Goal: Task Accomplishment & Management: Use online tool/utility

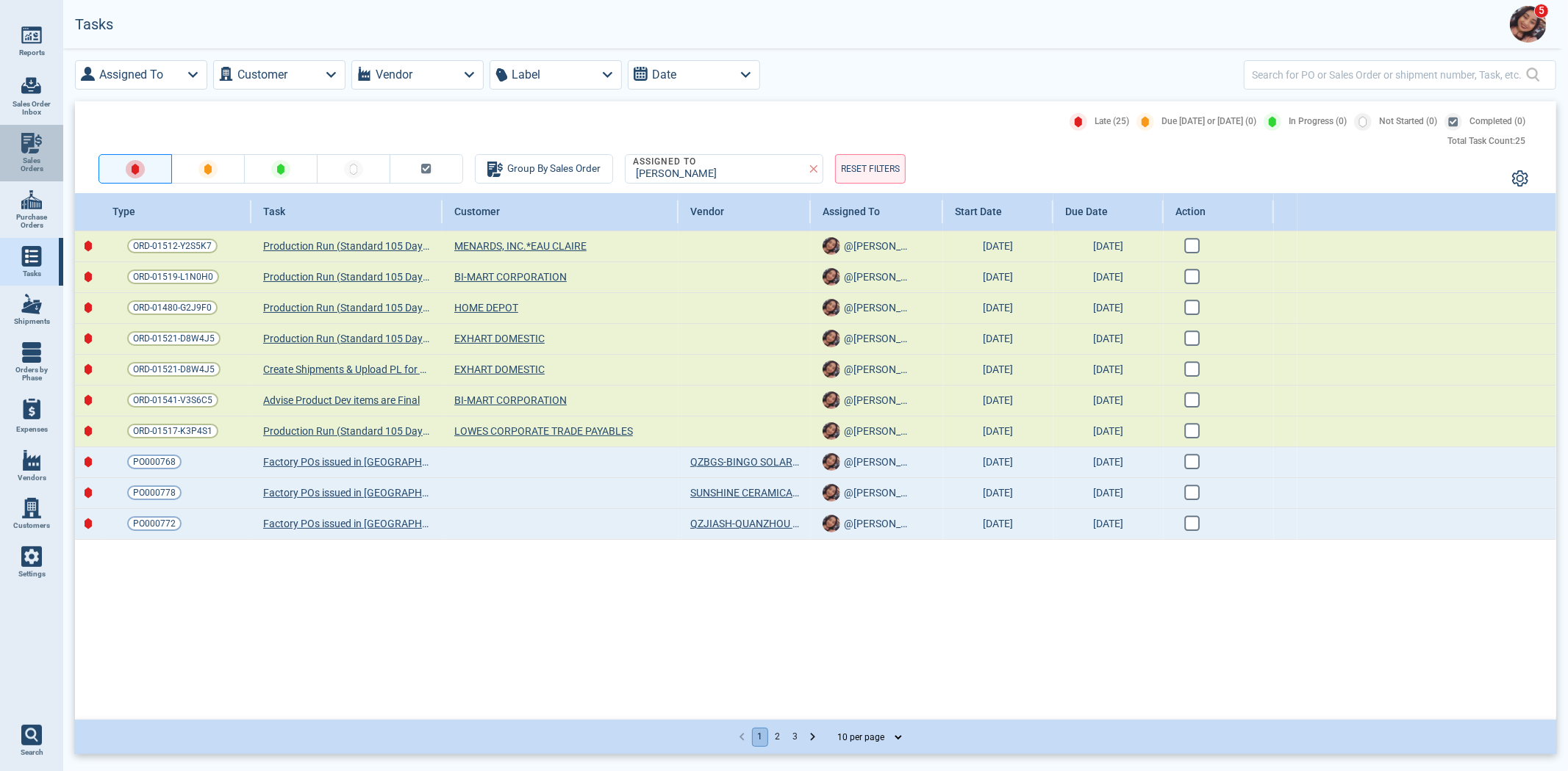
click at [27, 158] on span "Sales Orders" at bounding box center [31, 165] width 40 height 17
select select "50"
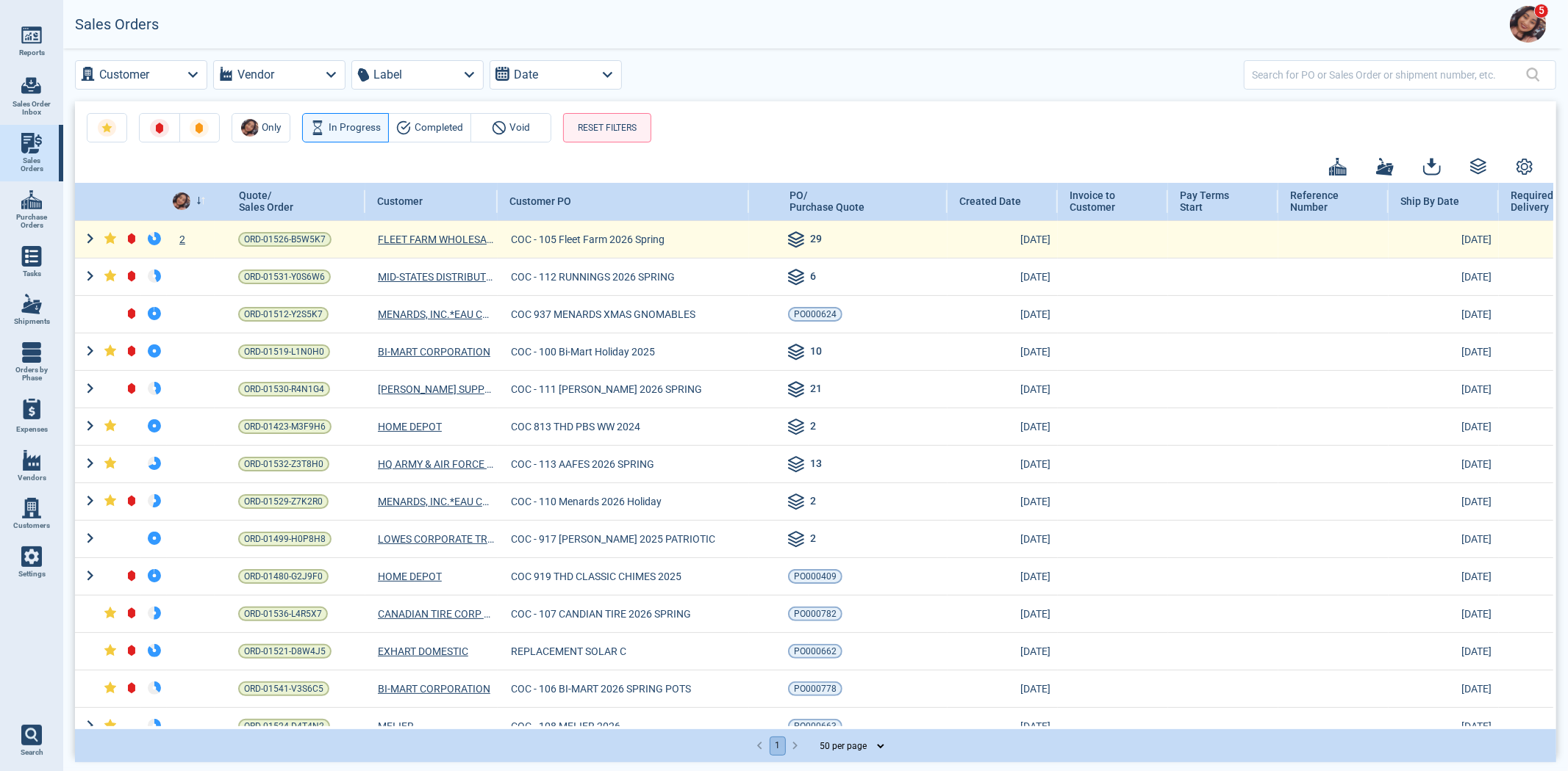
click at [187, 240] on div "2" at bounding box center [190, 239] width 48 height 14
click at [187, 240] on div at bounding box center [784, 385] width 1568 height 771
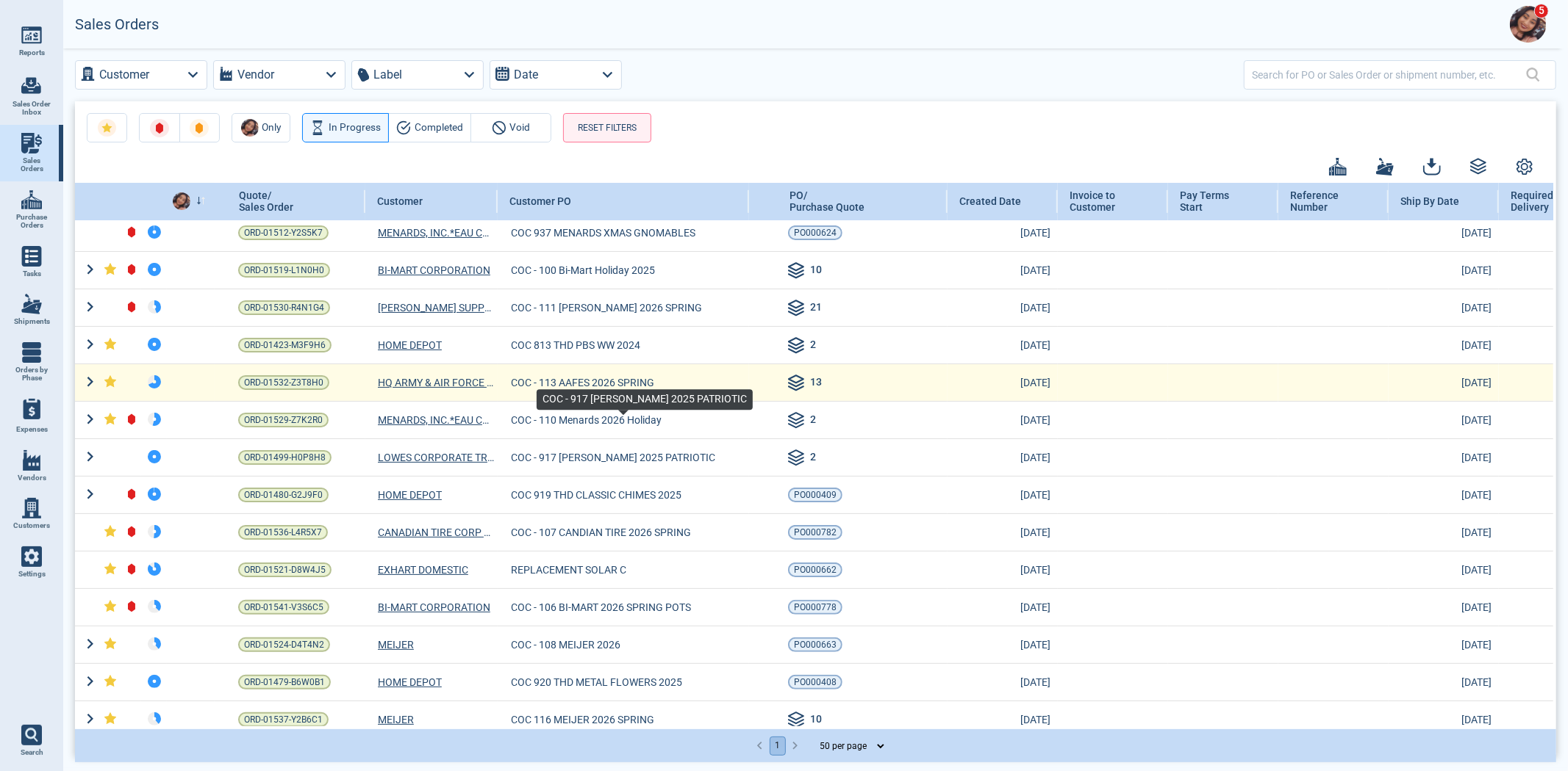
scroll to position [163, 0]
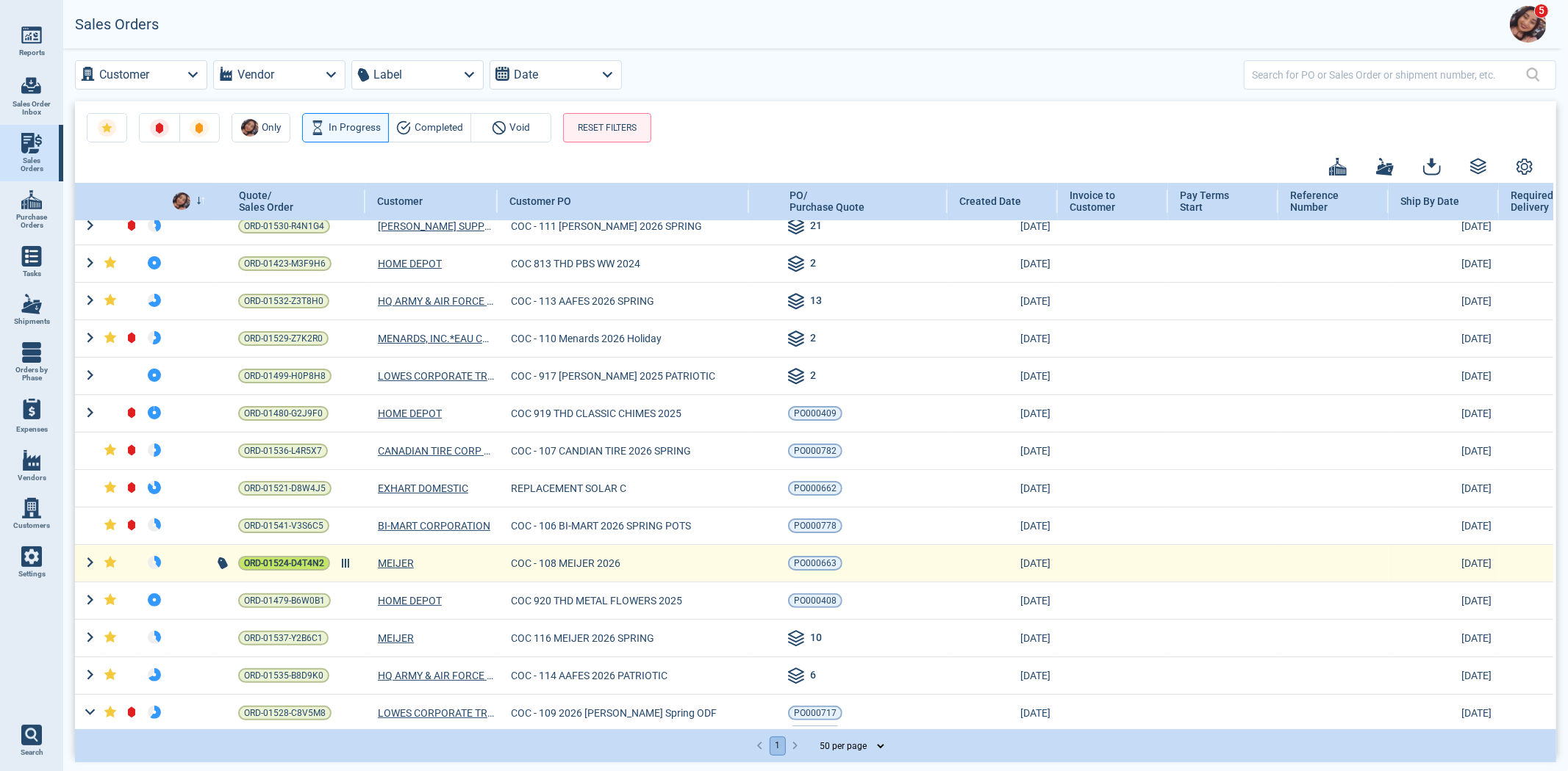
click at [270, 559] on span "ORD-01524-D4T4N2" at bounding box center [283, 563] width 80 height 14
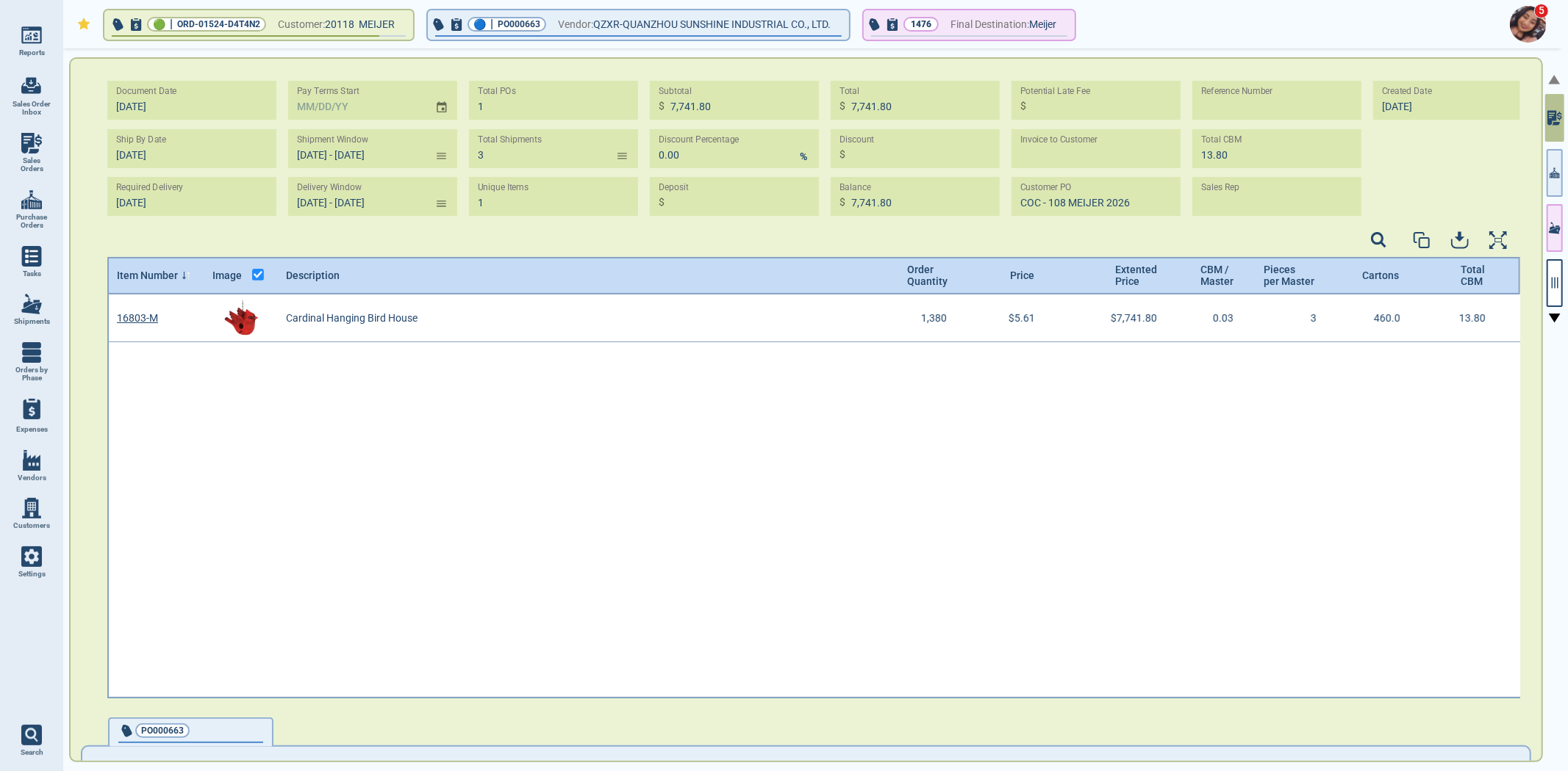
type input "[DATE] - [DATE]"
click at [1557, 275] on button "button" at bounding box center [1554, 283] width 16 height 48
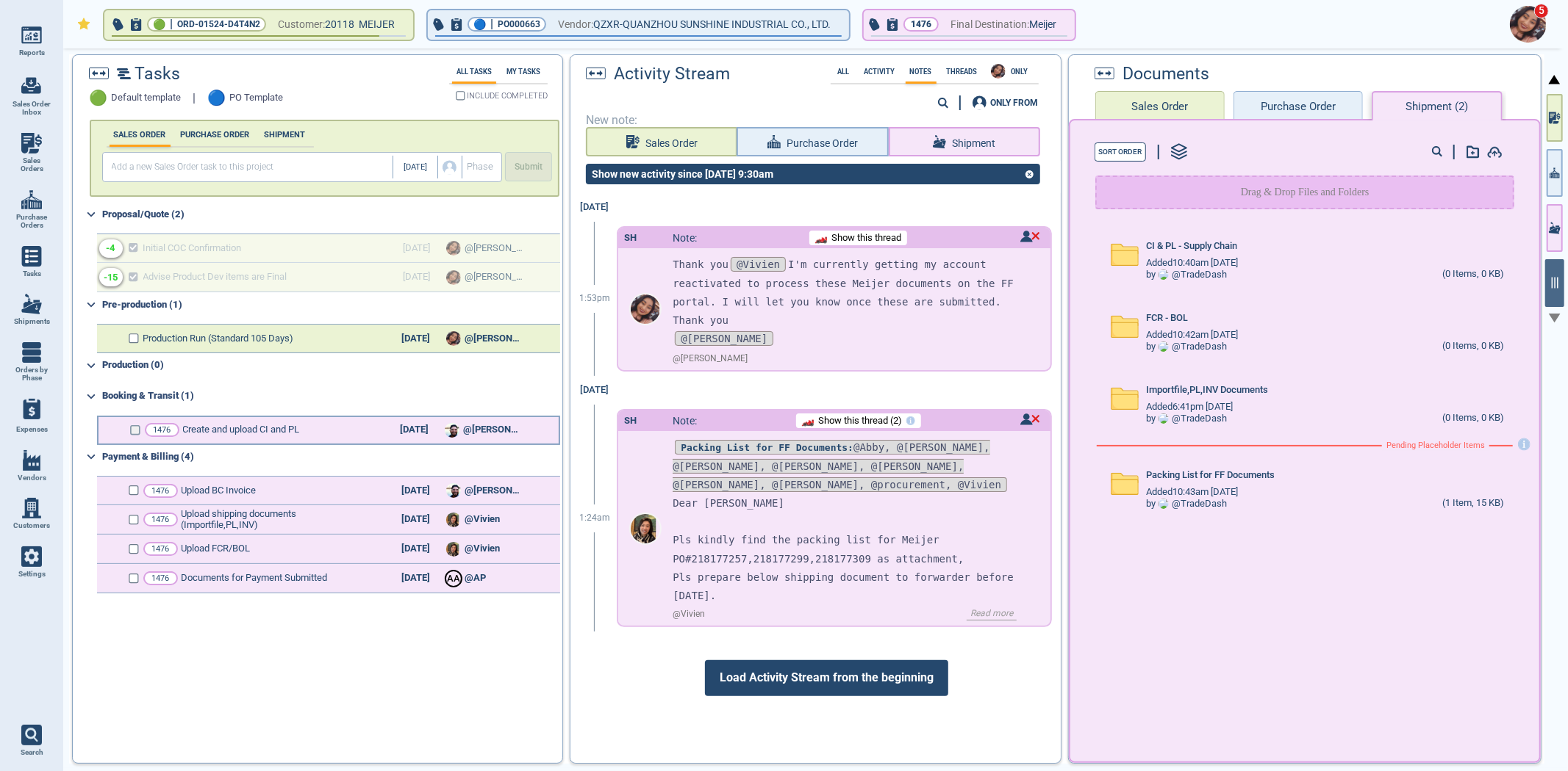
click at [133, 429] on input "checkbox" at bounding box center [136, 431] width 11 height 11
click at [880, 242] on span "Show this thread" at bounding box center [867, 238] width 70 height 11
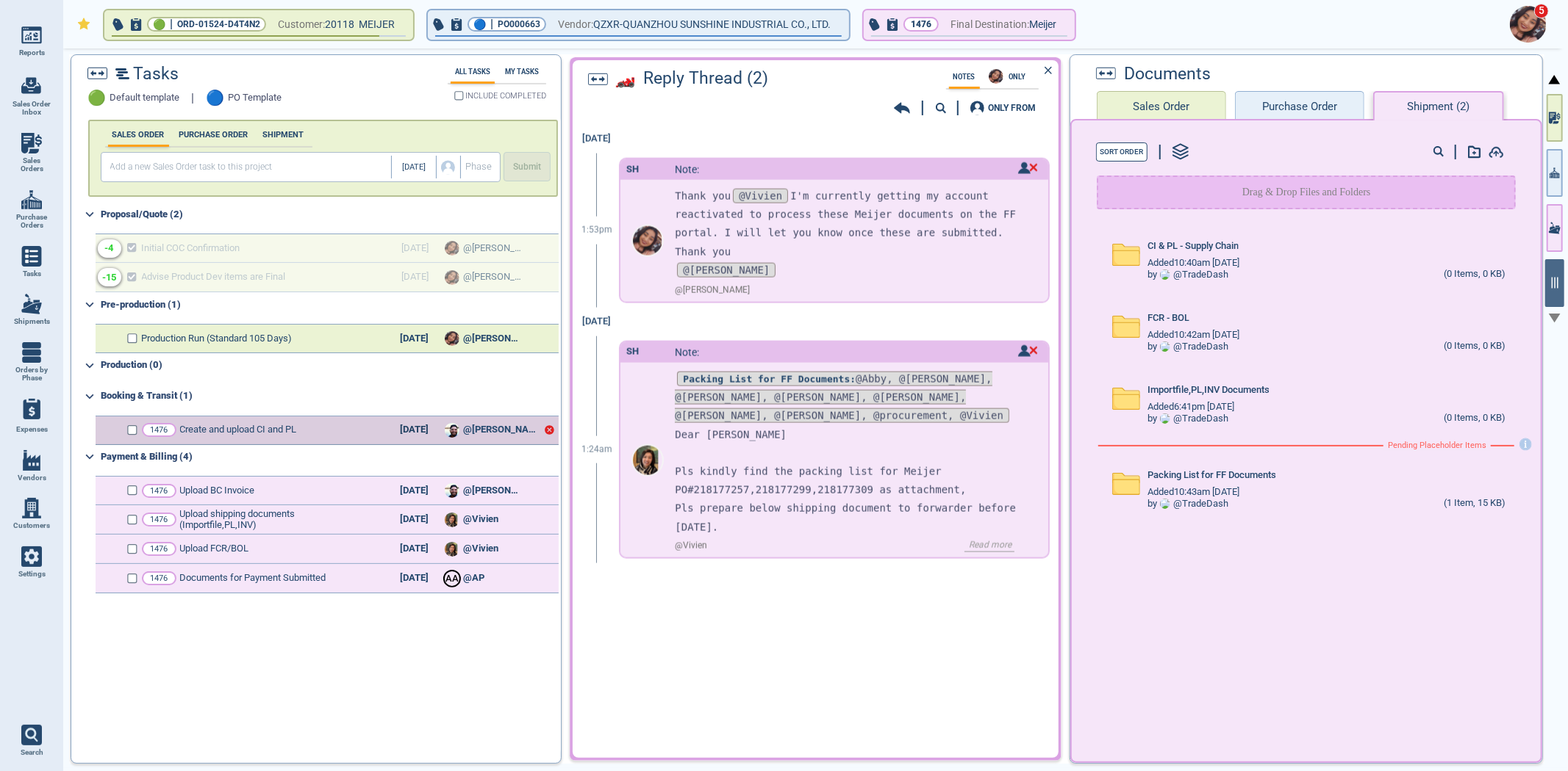
checkbox input "true"
click at [900, 113] on div "ONLY FROM" at bounding box center [813, 107] width 457 height 19
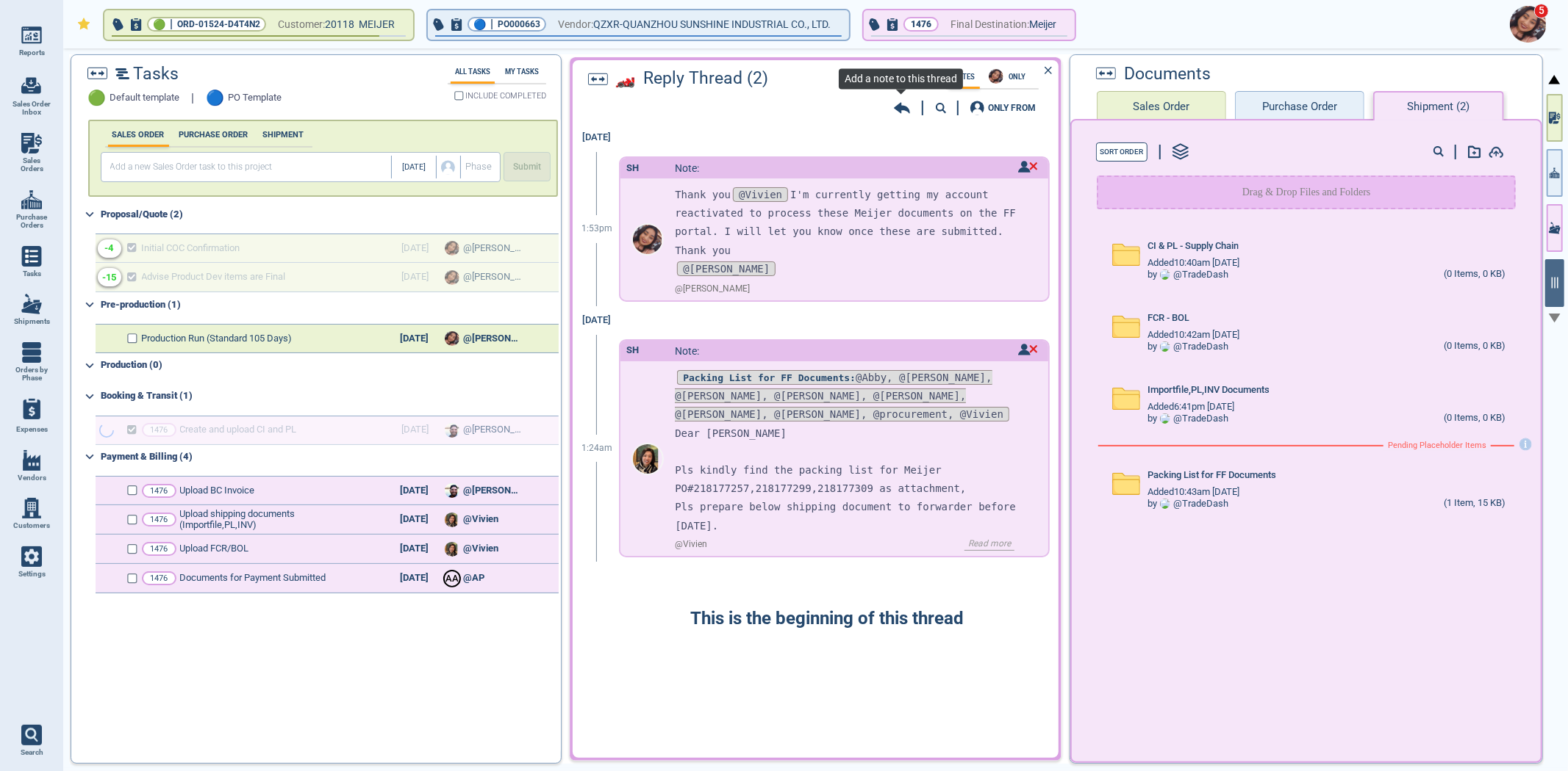
click at [899, 107] on icon at bounding box center [902, 108] width 16 height 11
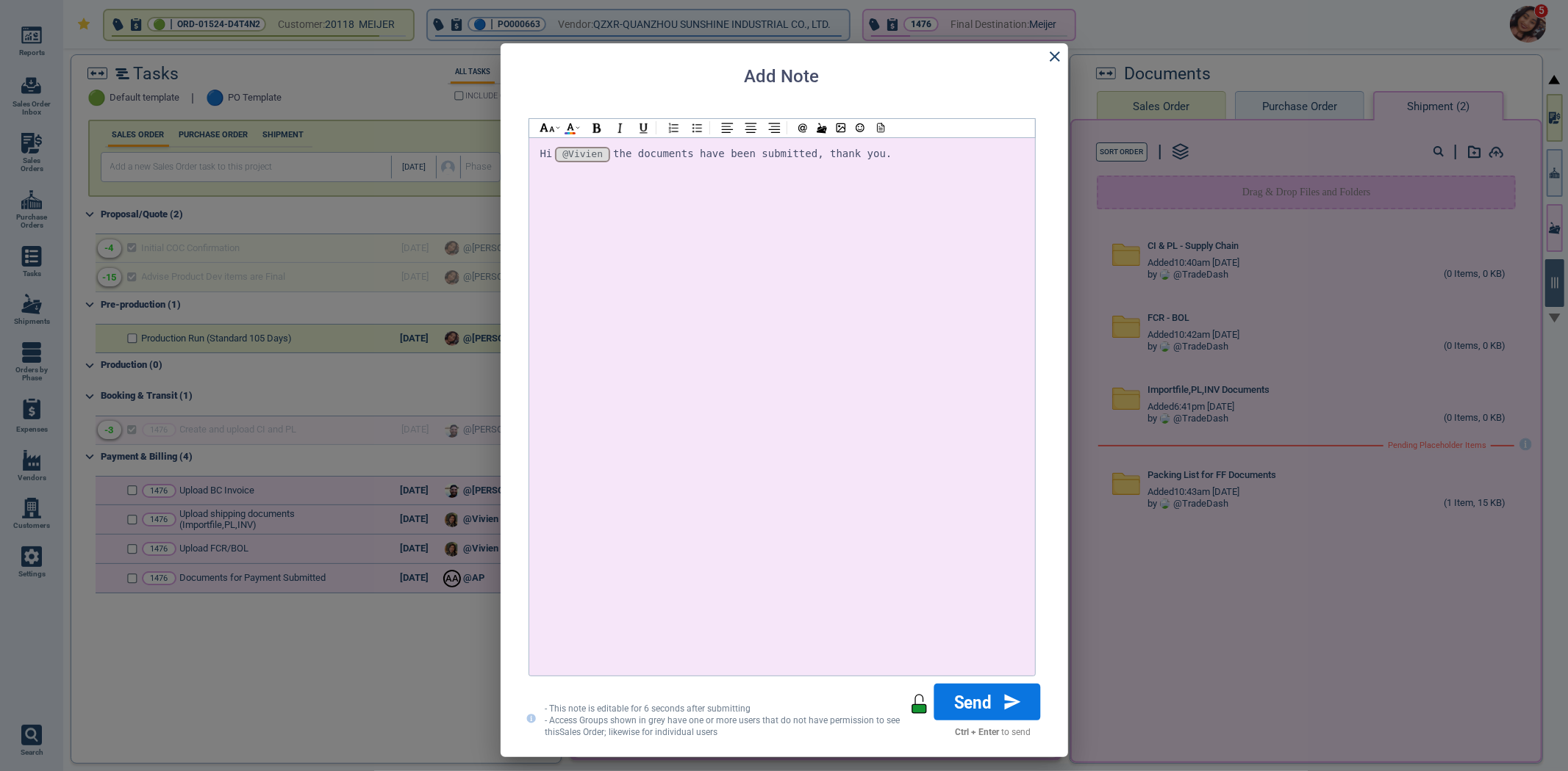
click at [1008, 699] on button "Send" at bounding box center [987, 703] width 107 height 37
